Goal: Information Seeking & Learning: Learn about a topic

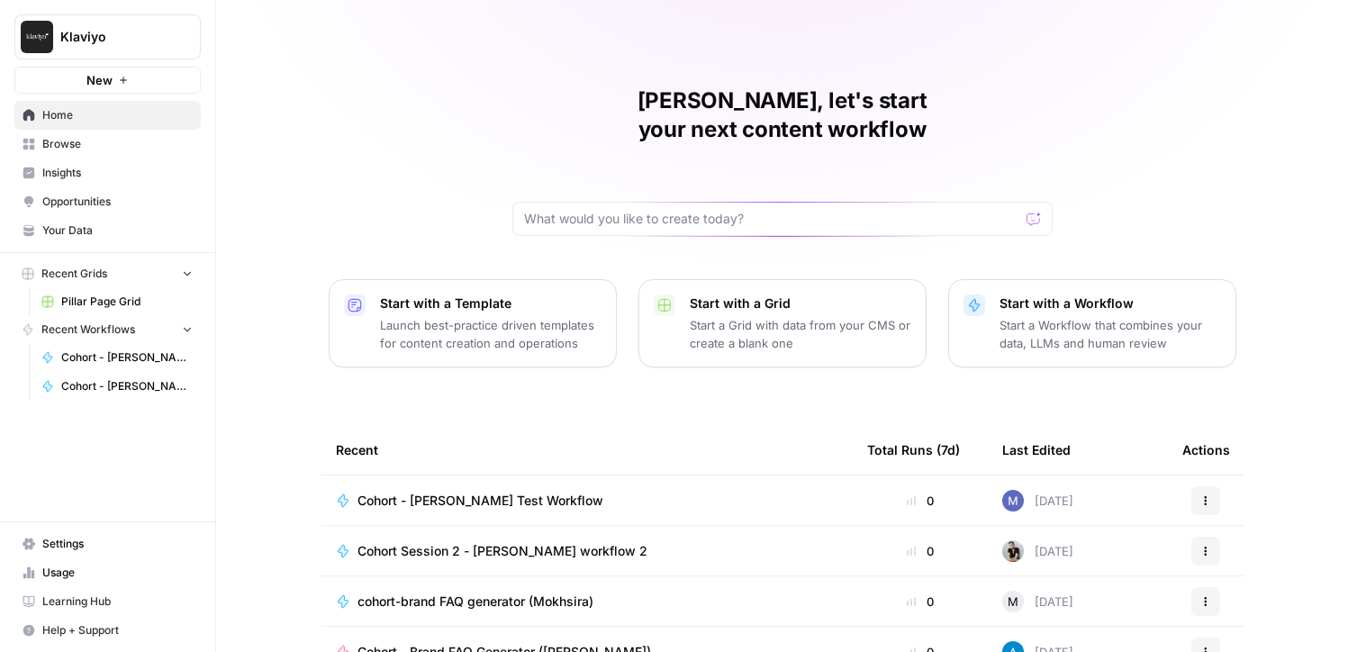
click at [1092, 118] on div "[PERSON_NAME], let's start your next content workflow Start with a Template Lau…" at bounding box center [782, 428] width 1132 height 857
click at [1213, 151] on div "[PERSON_NAME], let's start your next content workflow Start with a Template Lau…" at bounding box center [782, 428] width 1132 height 857
click at [1098, 85] on div "[PERSON_NAME], let's start your next content workflow Start with a Template Lau…" at bounding box center [782, 428] width 1132 height 857
click at [1201, 96] on div "[PERSON_NAME], let's start your next content workflow Start with a Template Lau…" at bounding box center [782, 428] width 1132 height 857
click at [1133, 153] on div "[PERSON_NAME], let's start your next content workflow Start with a Template Lau…" at bounding box center [782, 428] width 1132 height 857
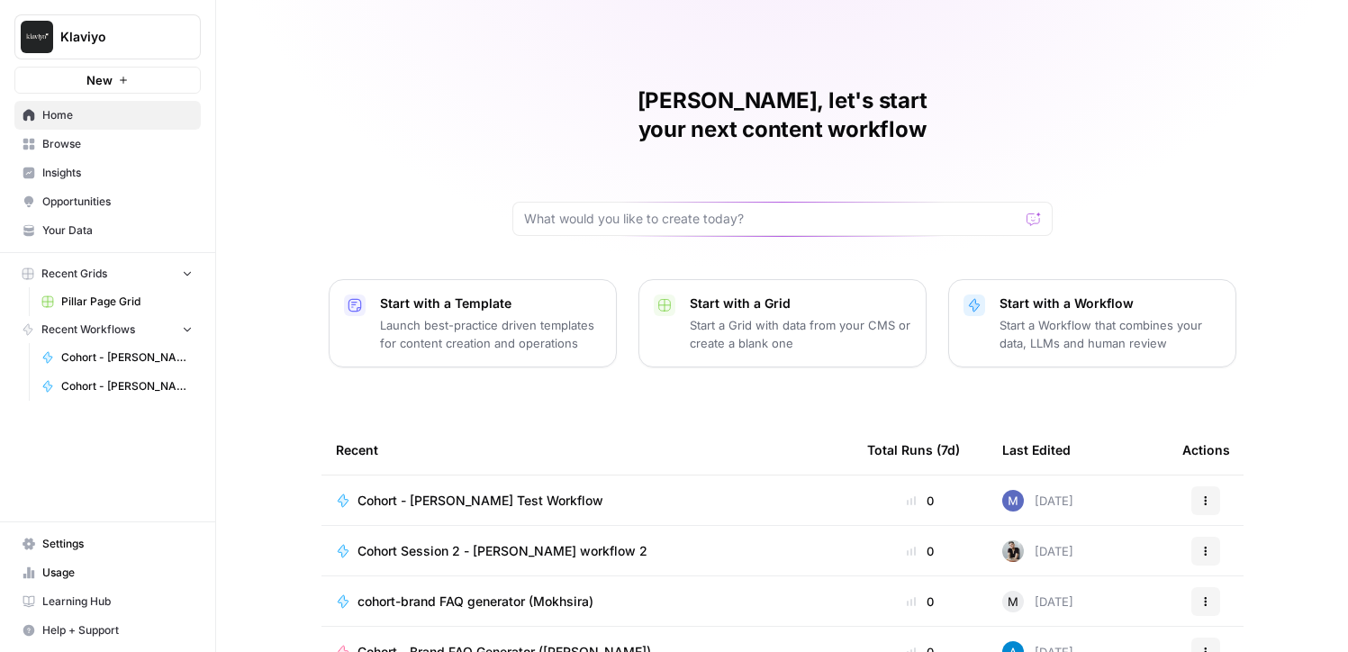
click at [1137, 149] on div "[PERSON_NAME], let's start your next content workflow Start with a Template Lau…" at bounding box center [782, 428] width 1132 height 857
